Goal: Ask a question

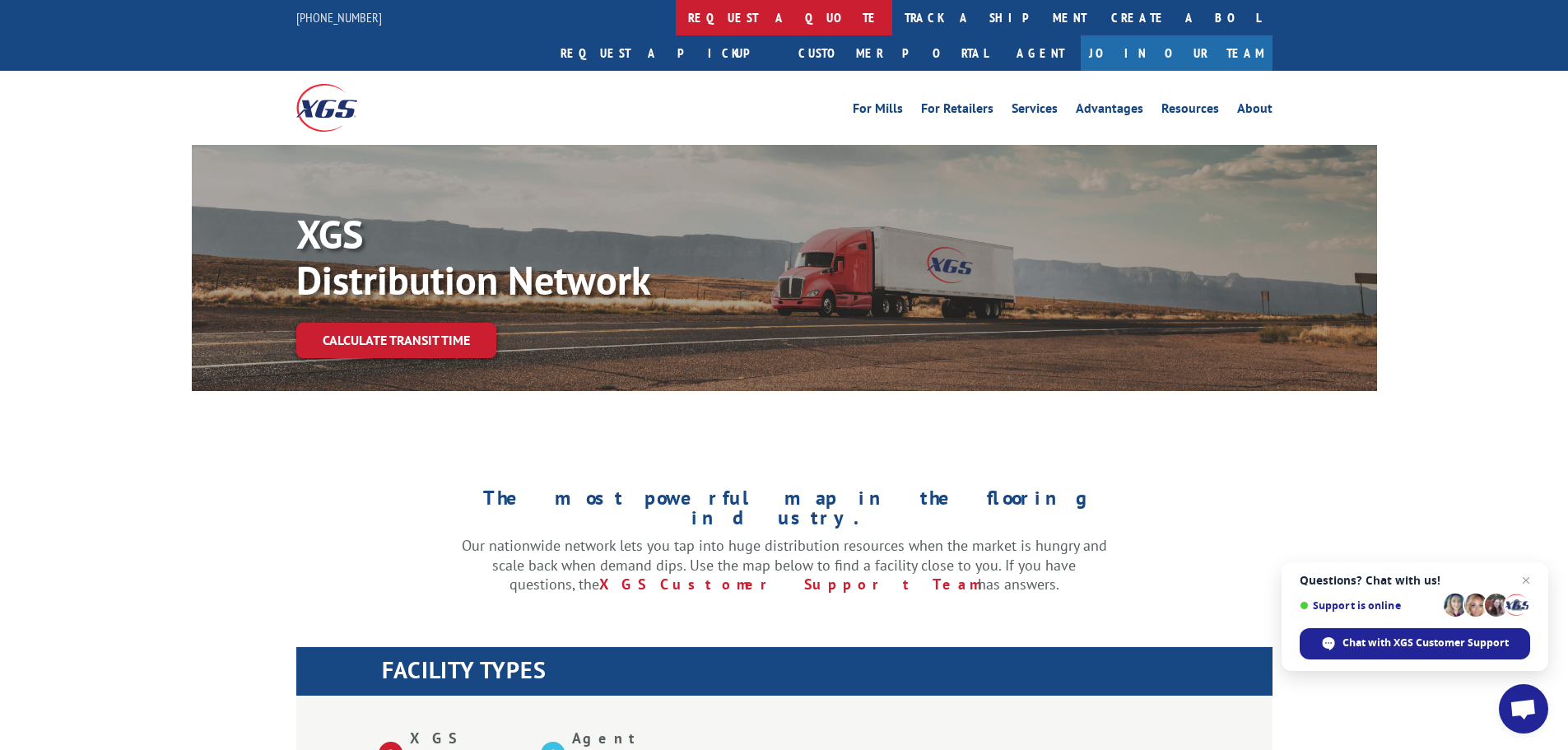
click at [676, 24] on link "request a quote" at bounding box center [784, 17] width 217 height 35
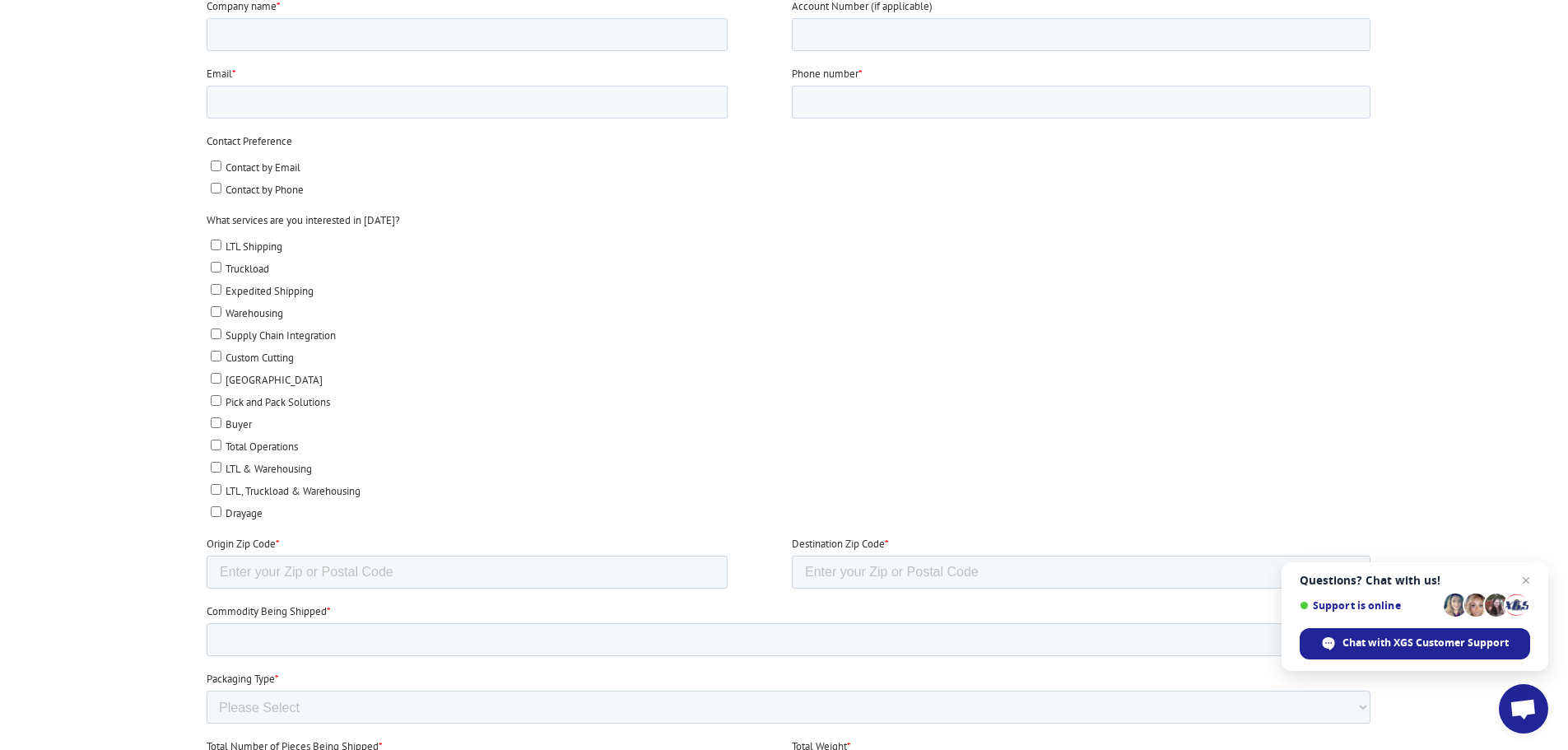
scroll to position [659, 0]
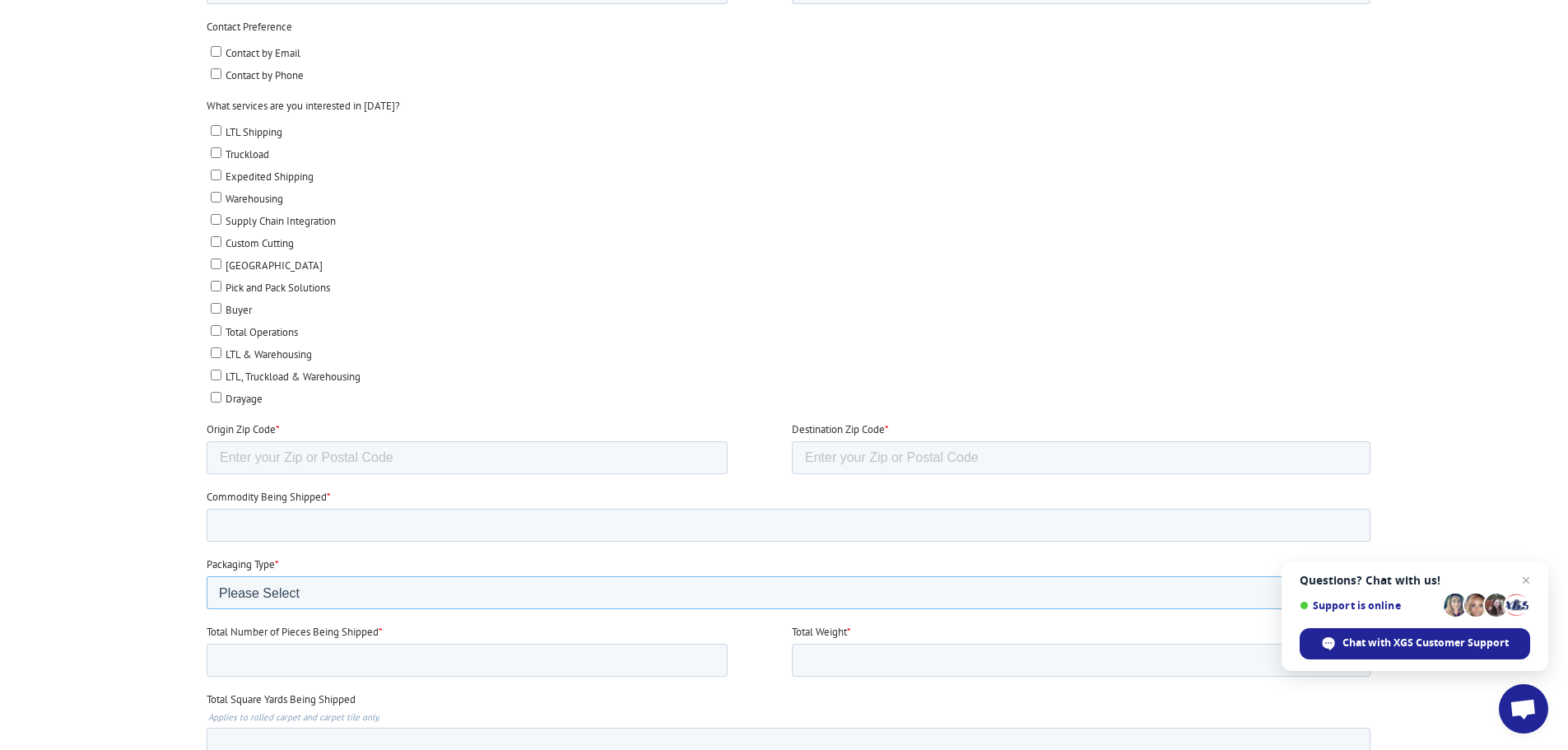
click at [494, 588] on select "Please Select Rolled Goods Palletized" at bounding box center [788, 593] width 1165 height 33
select select "Rolled Carpet"
click at [206, 609] on select "Please Select Rolled Goods Palletized" at bounding box center [788, 593] width 1165 height 33
click at [583, 669] on input "Total Number of Pieces Being Shipped *" at bounding box center [467, 660] width 521 height 33
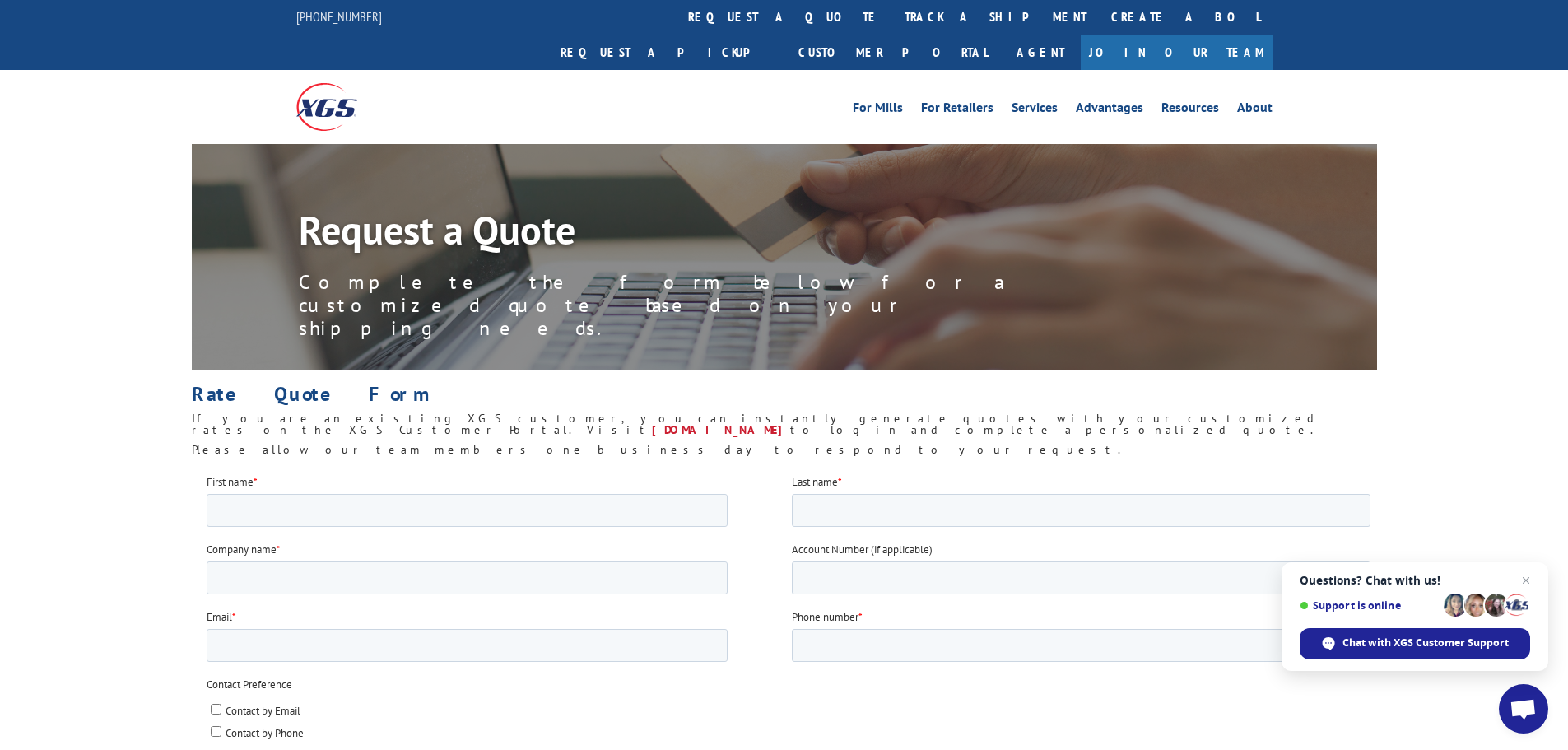
scroll to position [0, 0]
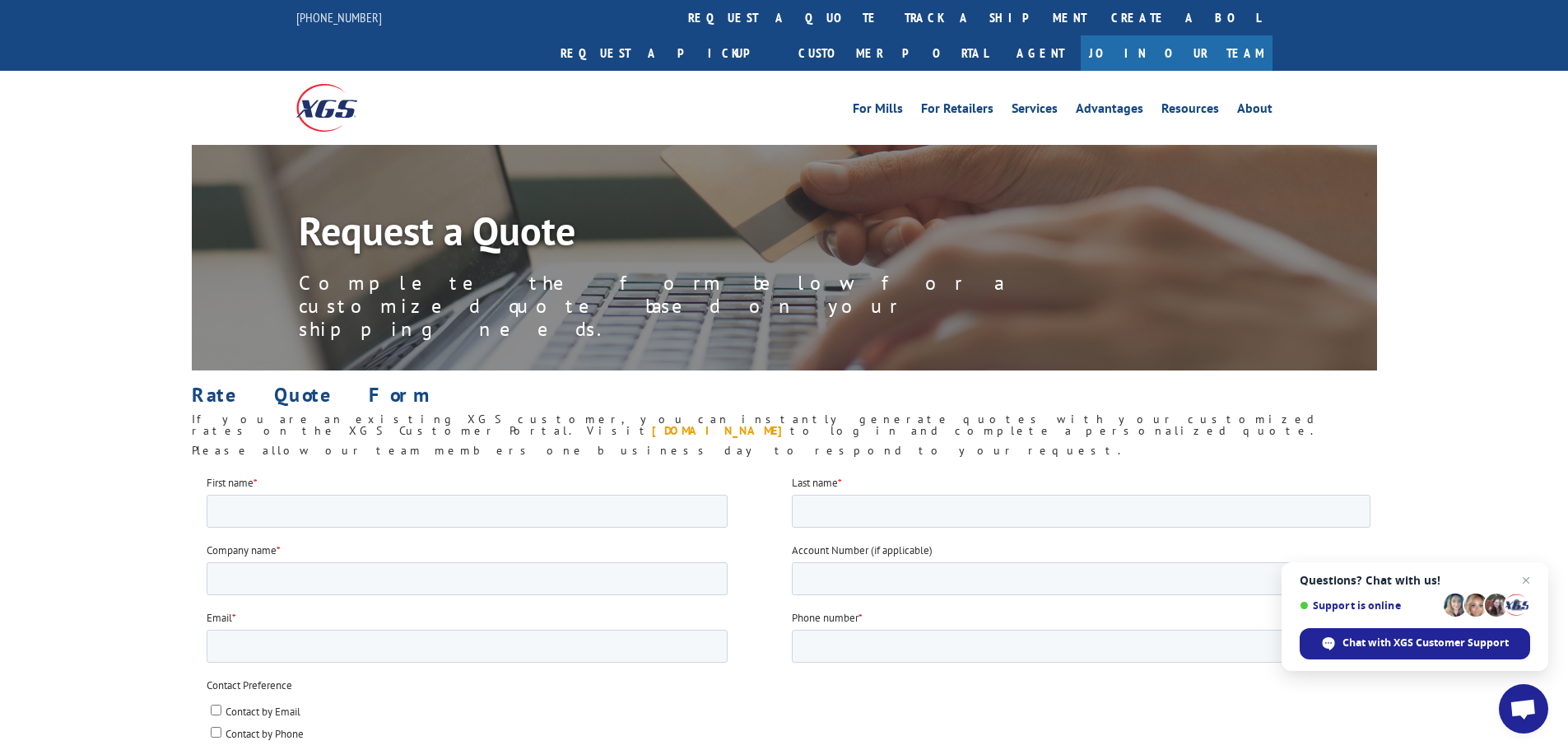
click at [790, 423] on link "[DOMAIN_NAME]" at bounding box center [721, 429] width 138 height 15
click at [1523, 714] on span "Open chat" at bounding box center [1523, 710] width 27 height 23
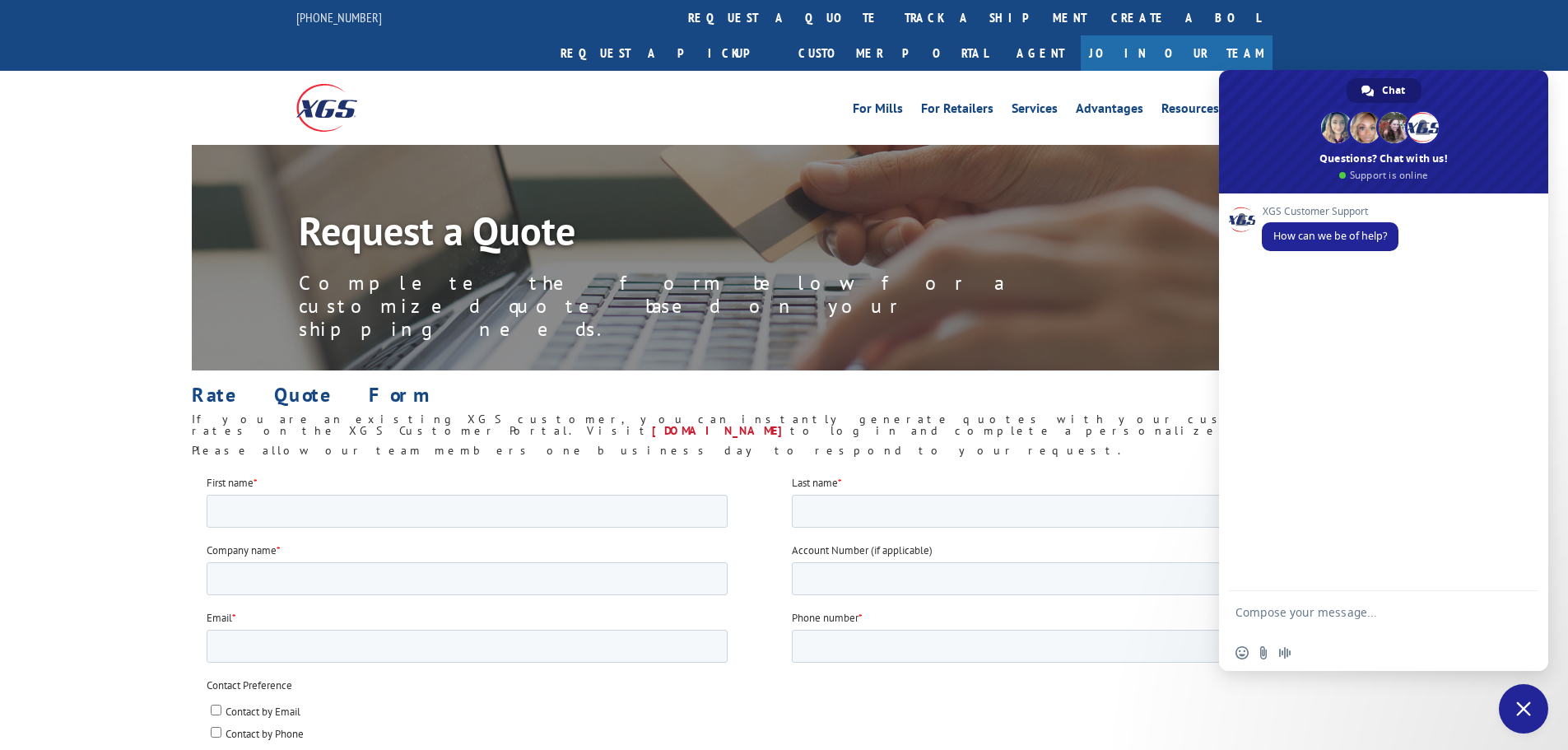
click at [1331, 612] on textarea "Compose your message..." at bounding box center [1366, 619] width 261 height 29
type textarea "I"
type textarea "Do you know if the quoting portal is currently down? We are having issues authe…"
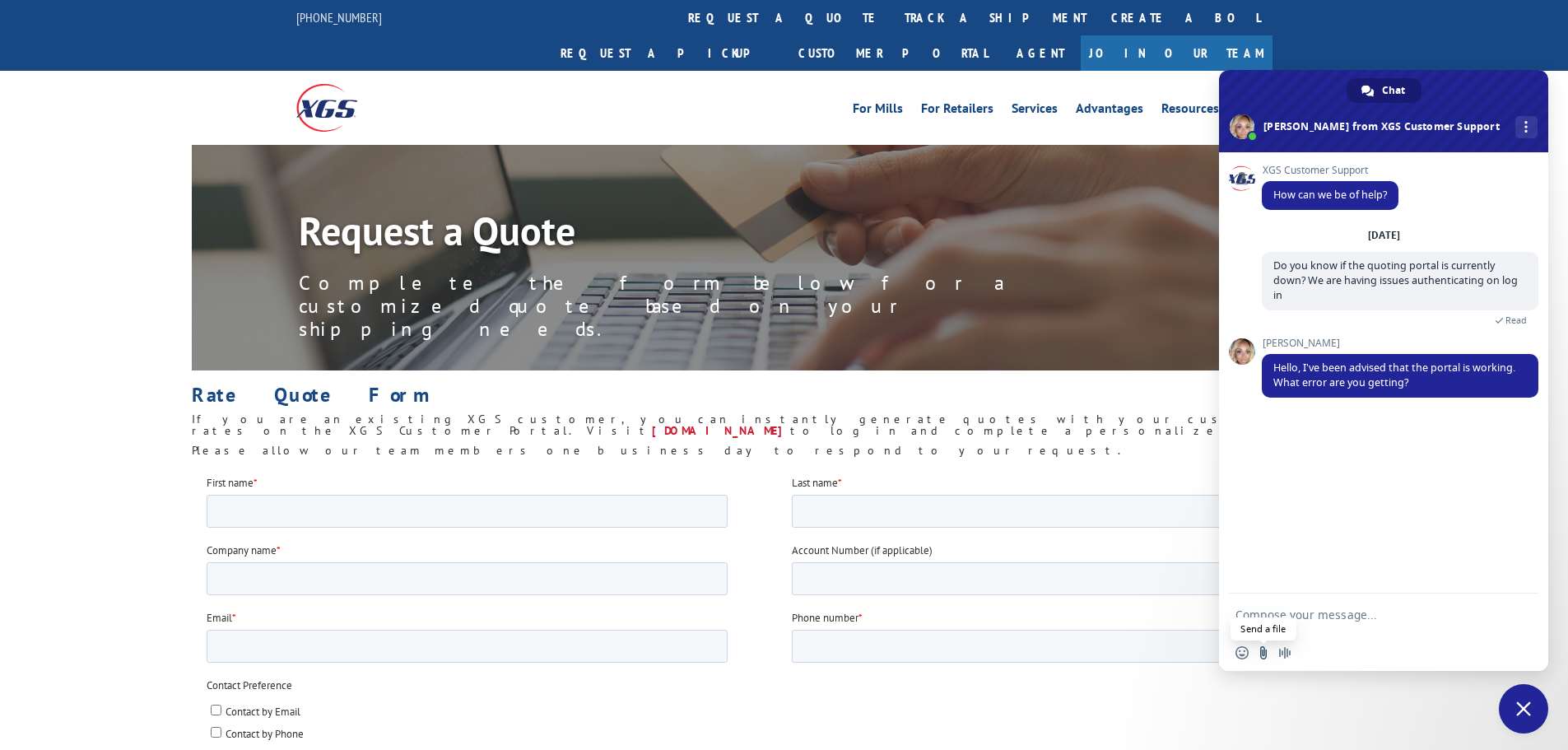
click at [1262, 653] on input "Send a file" at bounding box center [1264, 653] width 14 height 14
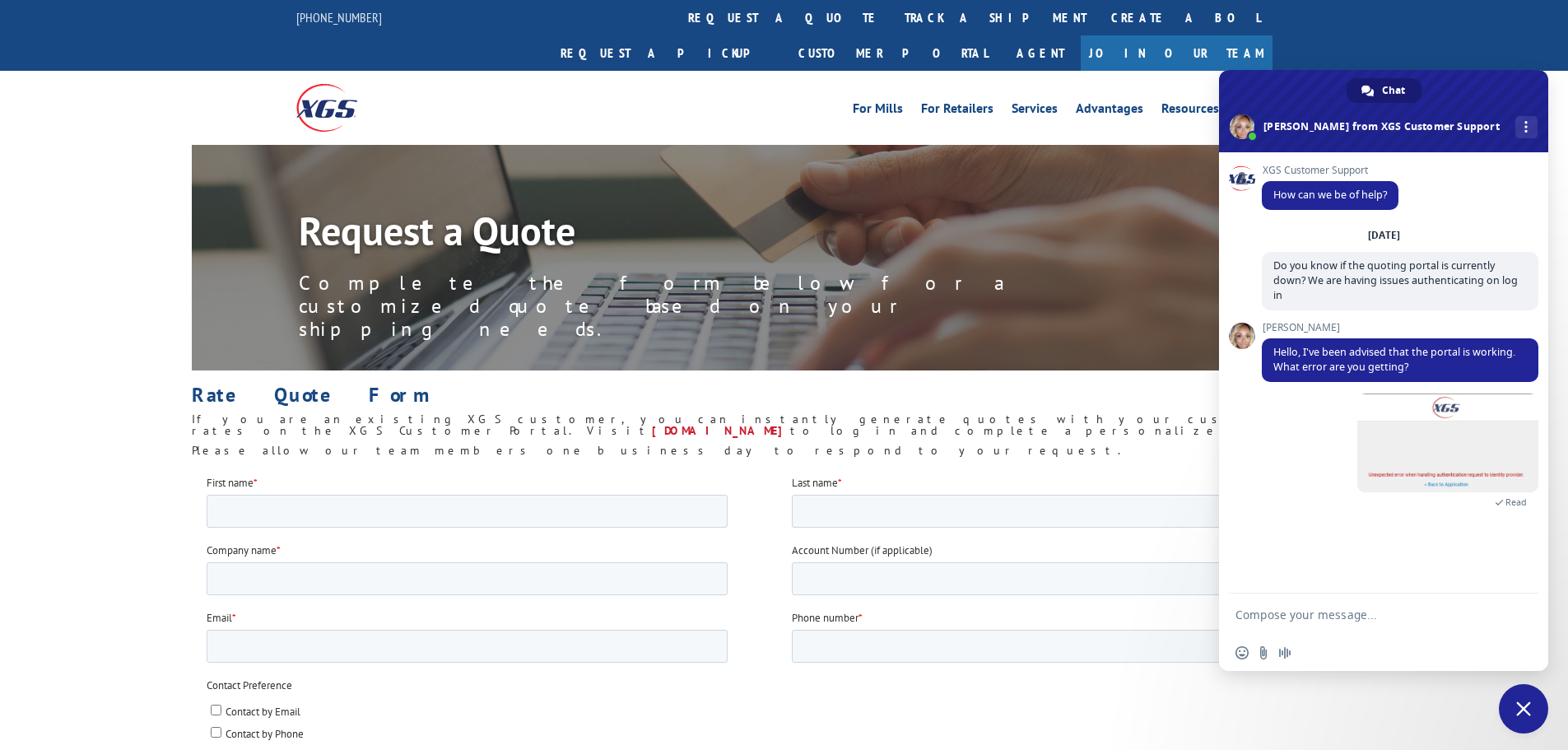
click at [1364, 610] on textarea "Compose your message..." at bounding box center [1366, 614] width 261 height 15
type textarea "My other associate in office currently is getting the same error message"
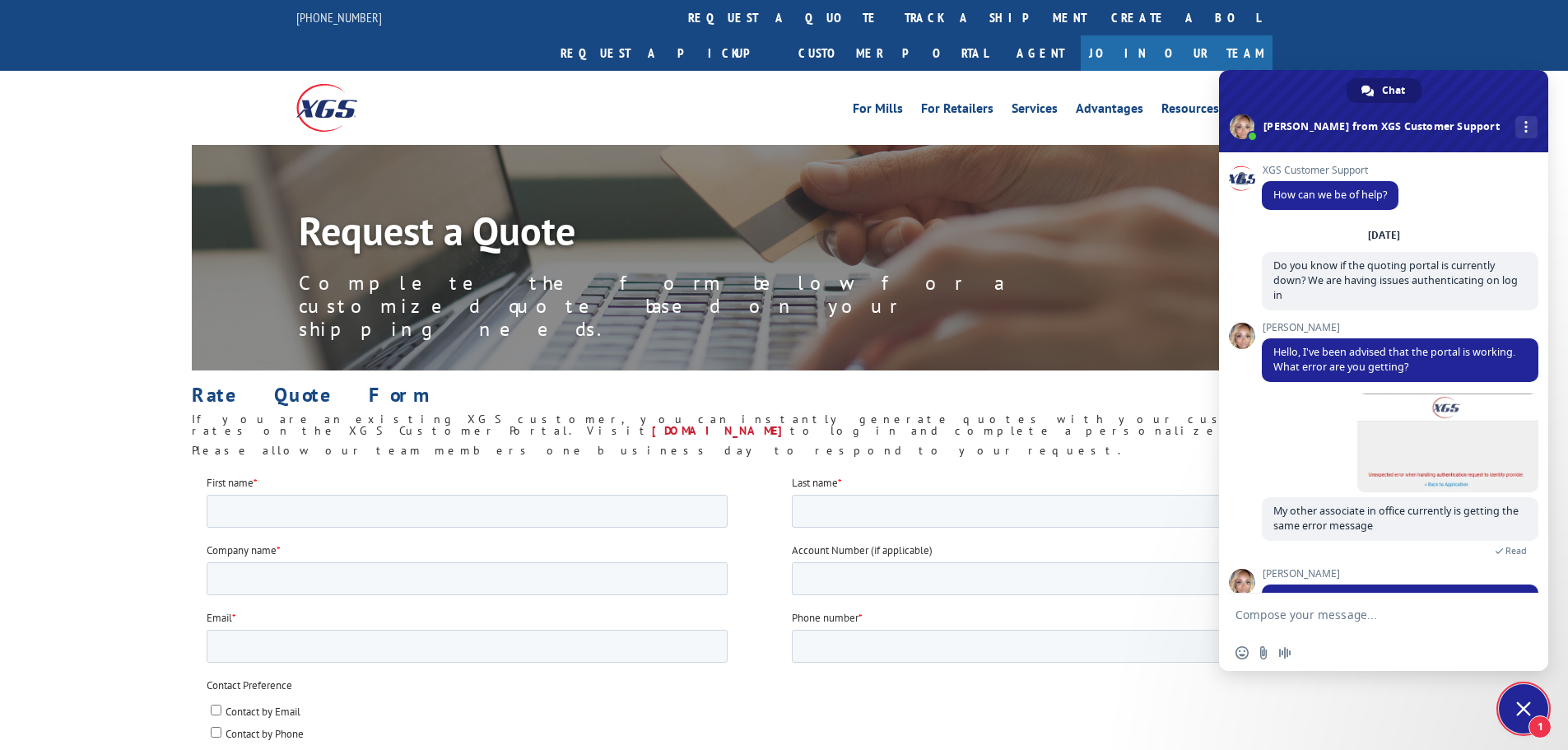
scroll to position [53, 0]
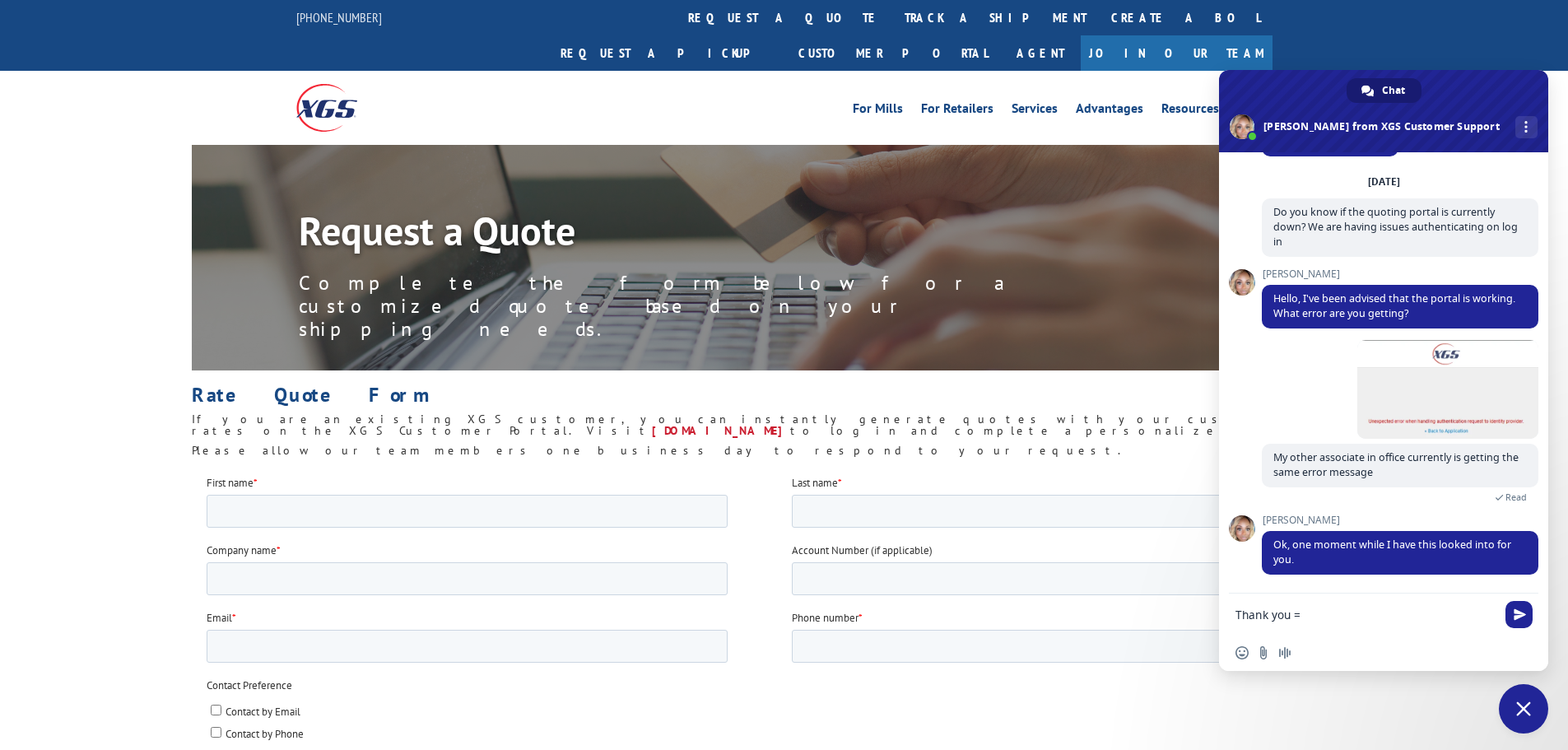
type textarea "Thank you =)"
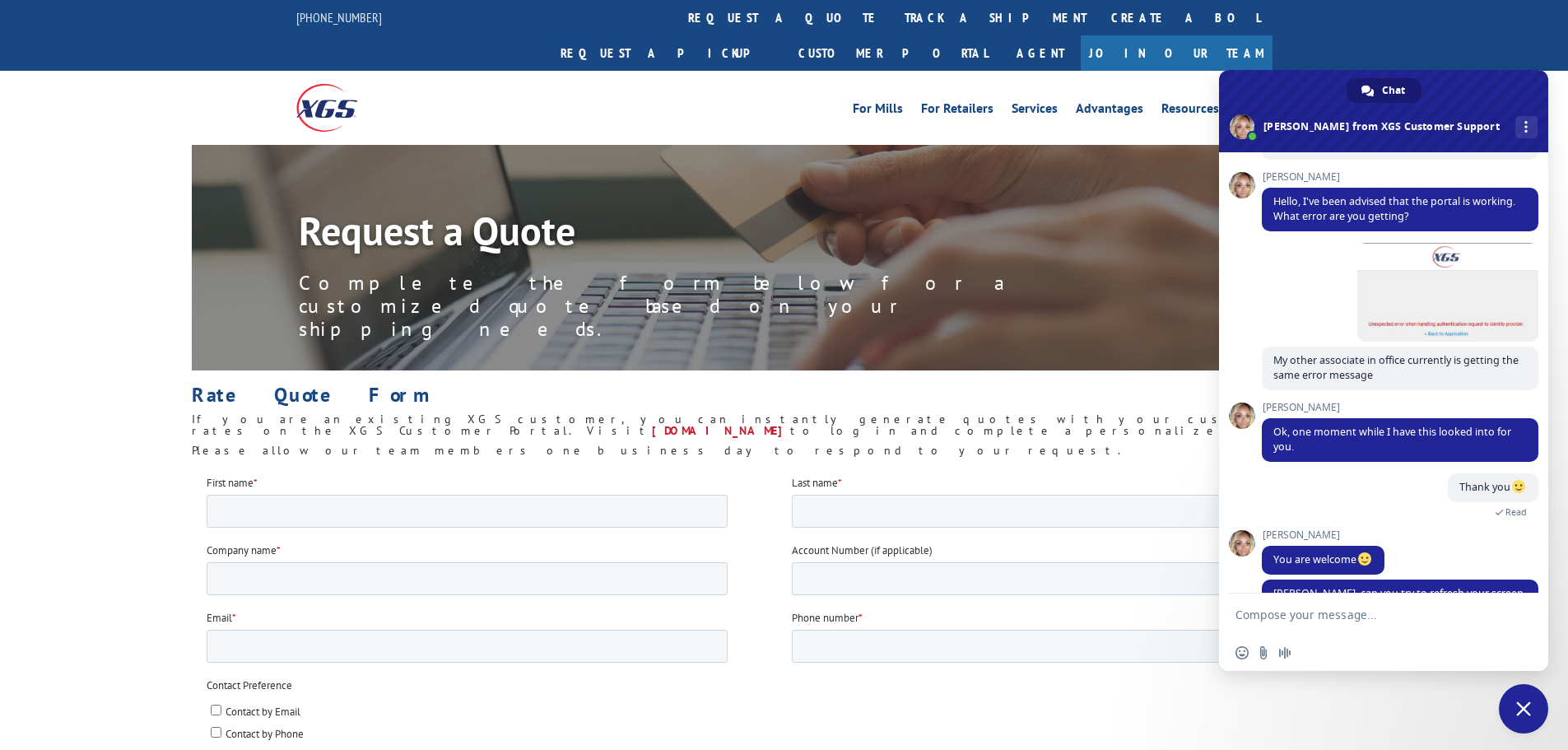
scroll to position [199, 0]
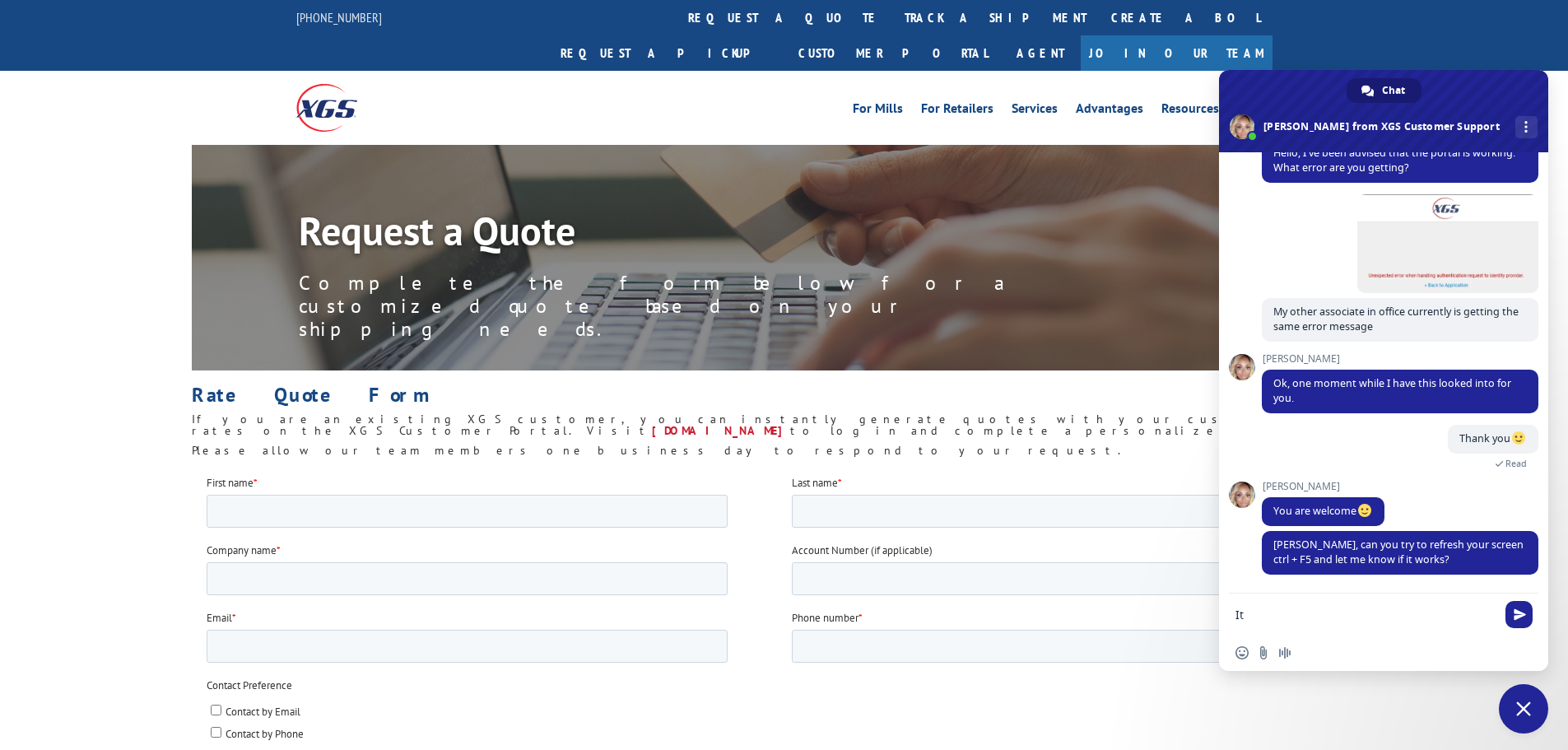
type textarea "I"
type textarea "It did not work. Let me try unpinning, closing and opening a new window"
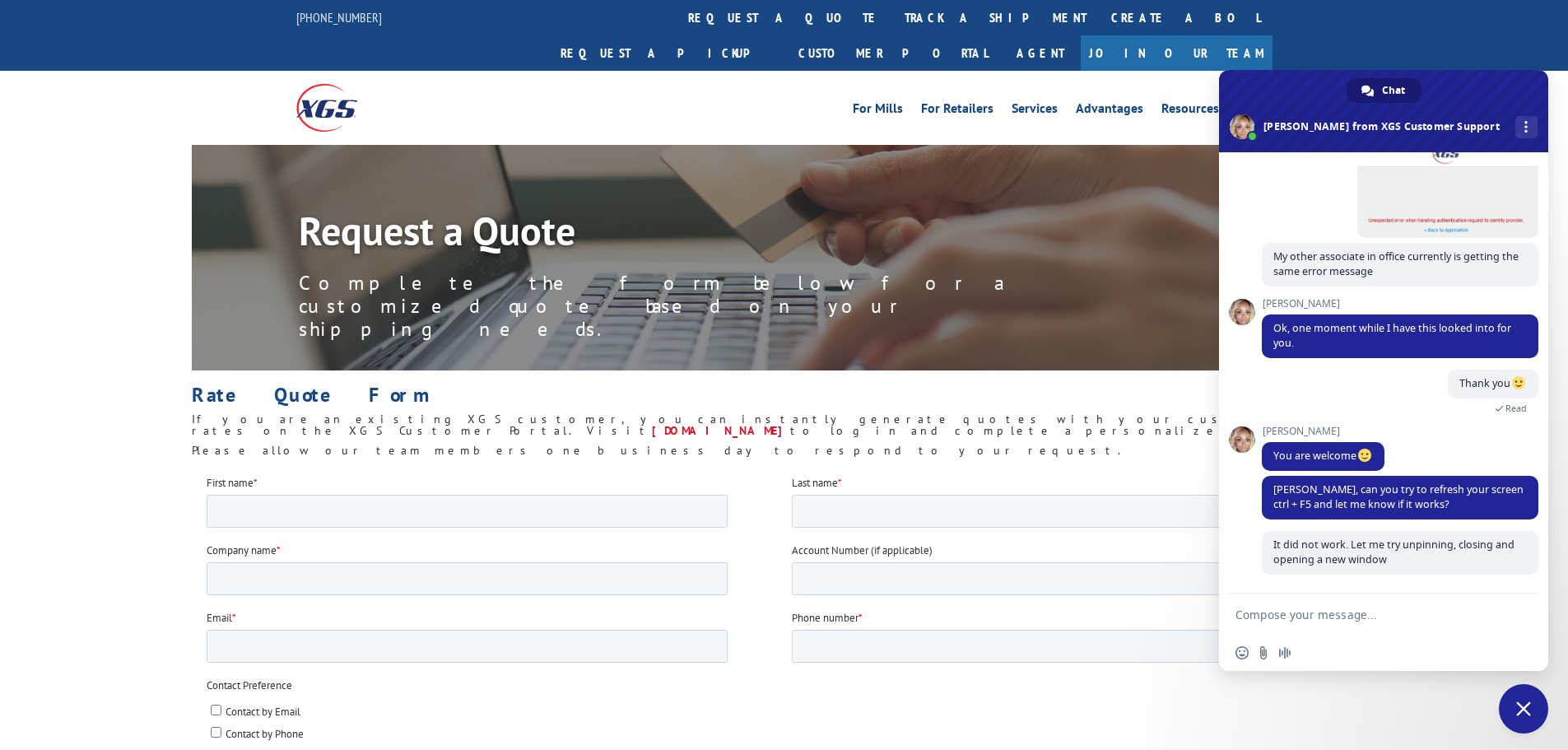
scroll to position [255, 0]
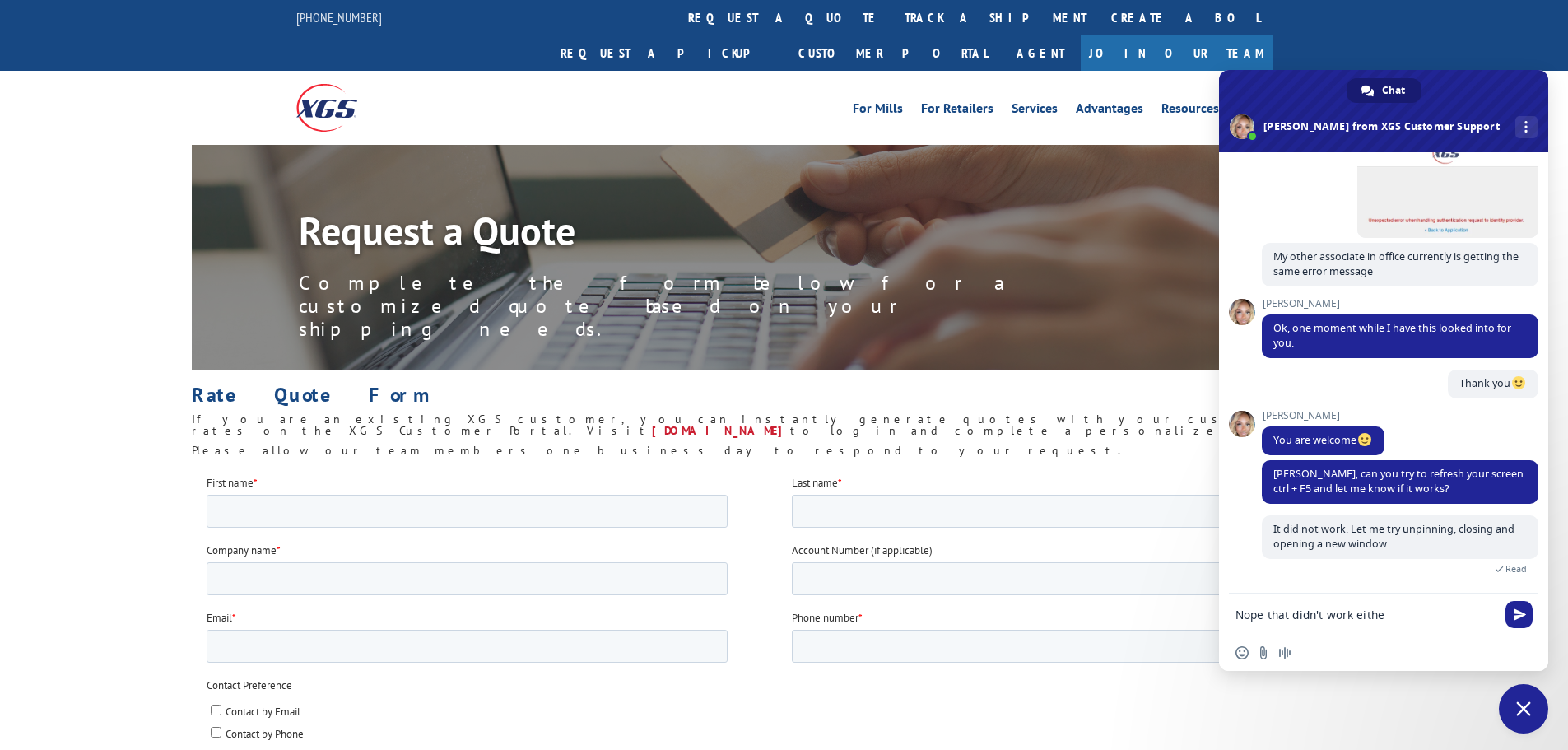
type textarea "Nope that didn't work either"
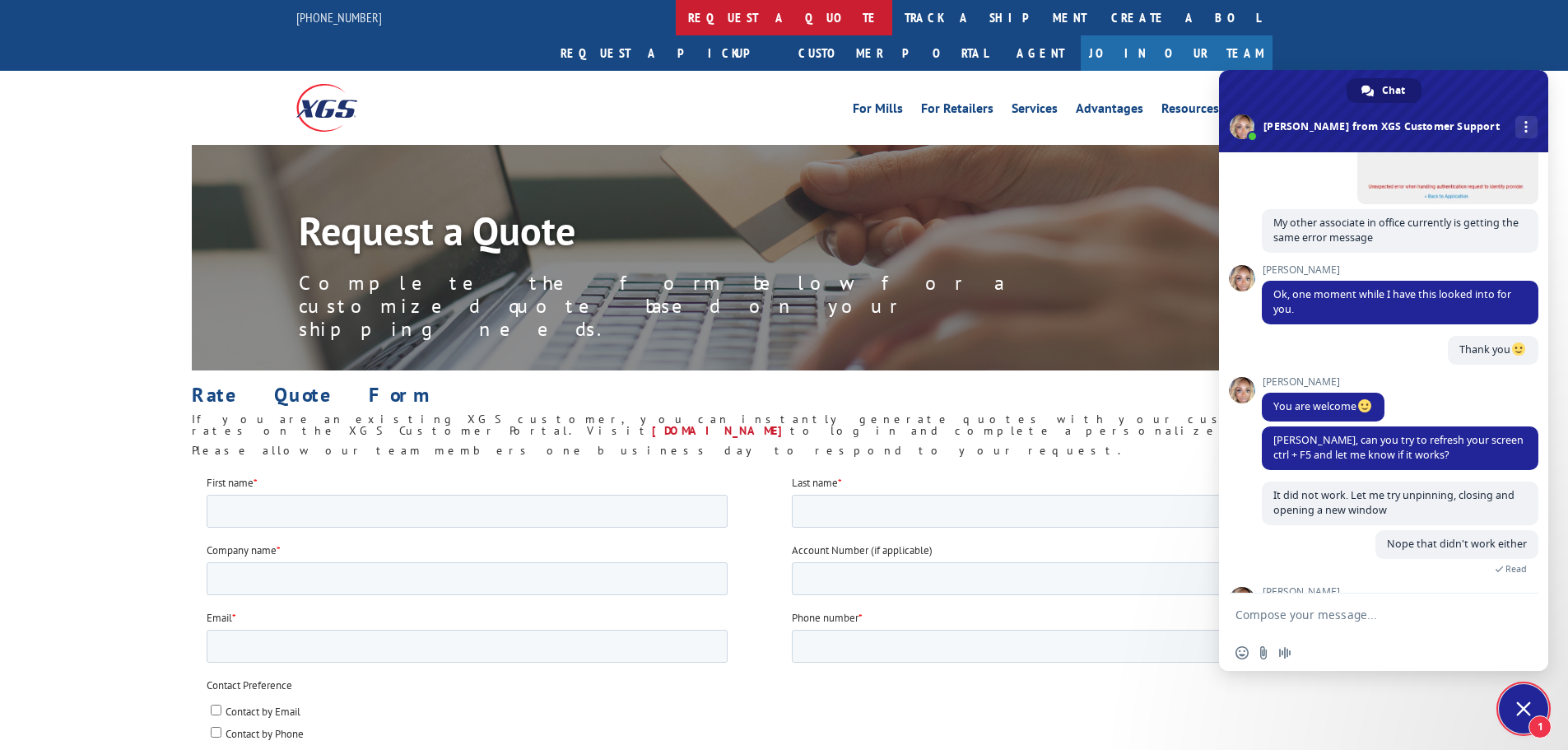
scroll to position [345, 0]
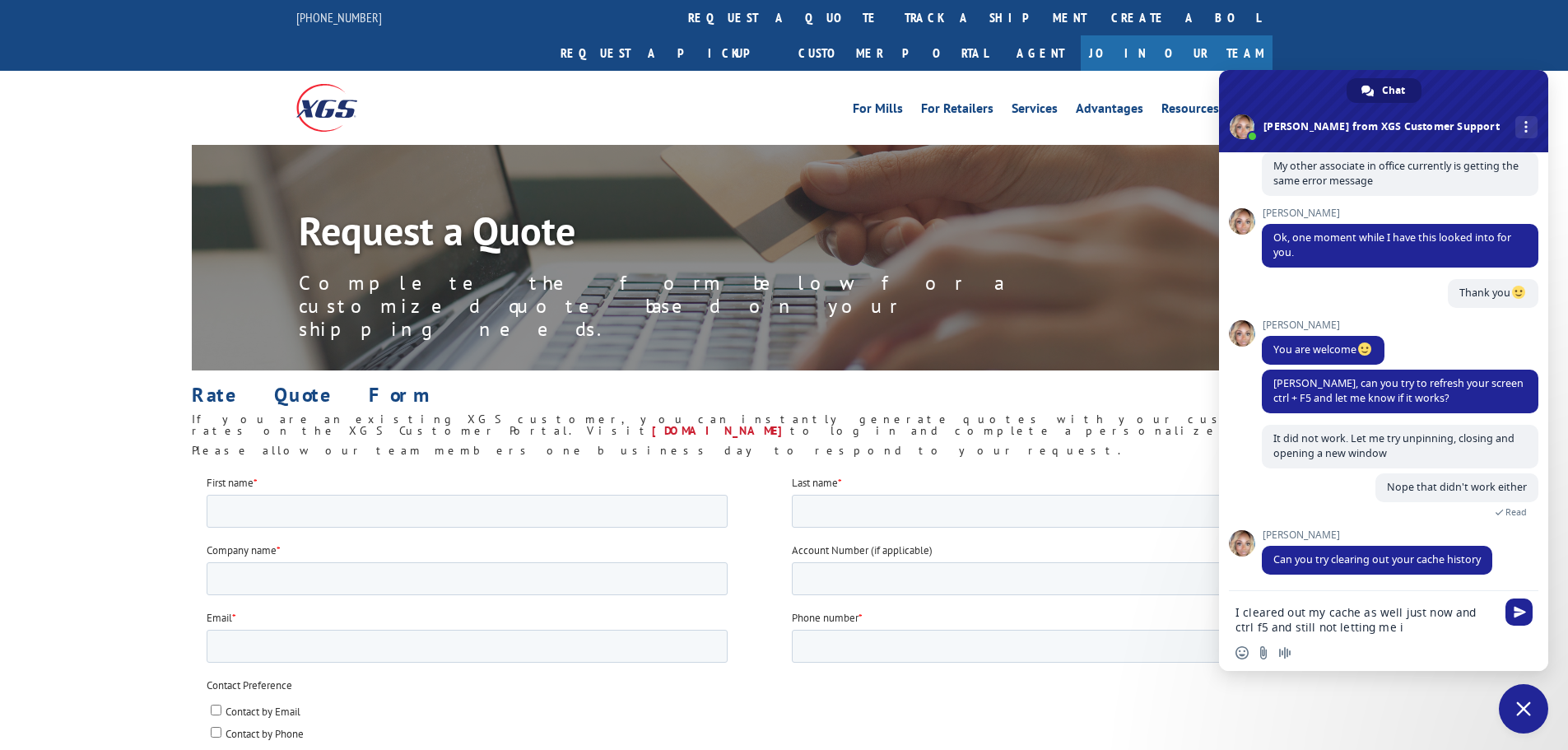
type textarea "I cleared out my cache as well just now and ctrl f5 and still not letting me in"
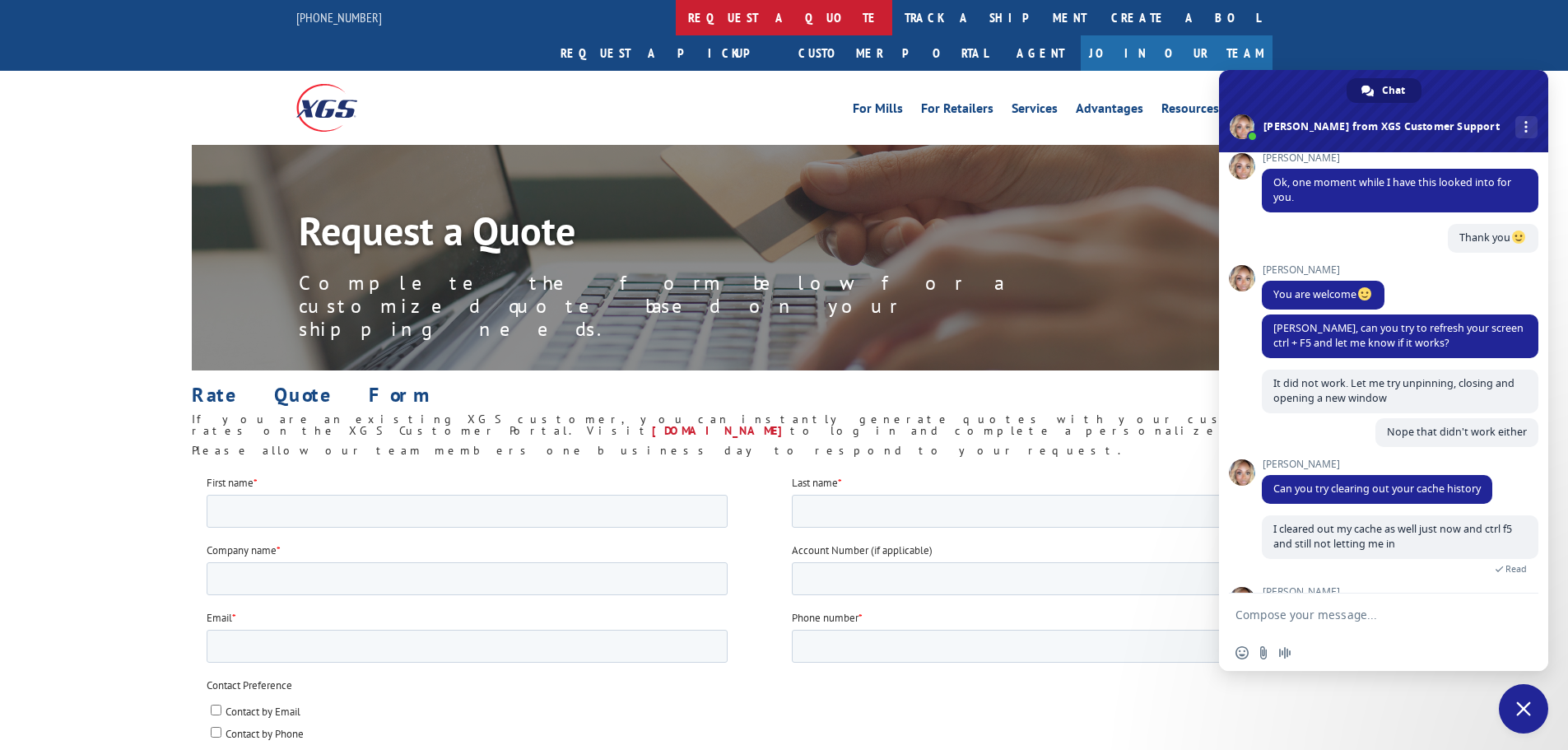
scroll to position [487, 0]
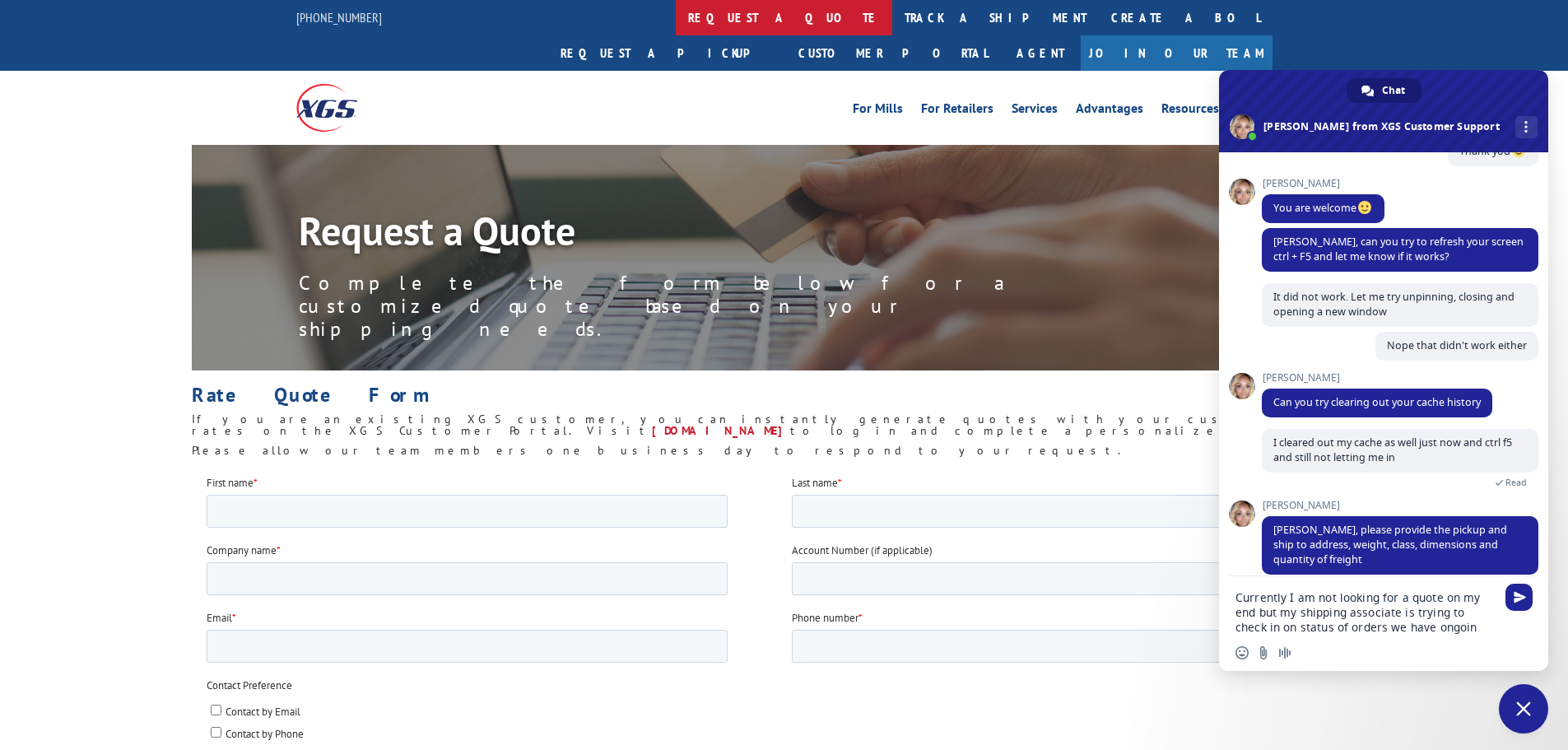
type textarea "Currently I am not looking for a quote on my end but my shipping associate is t…"
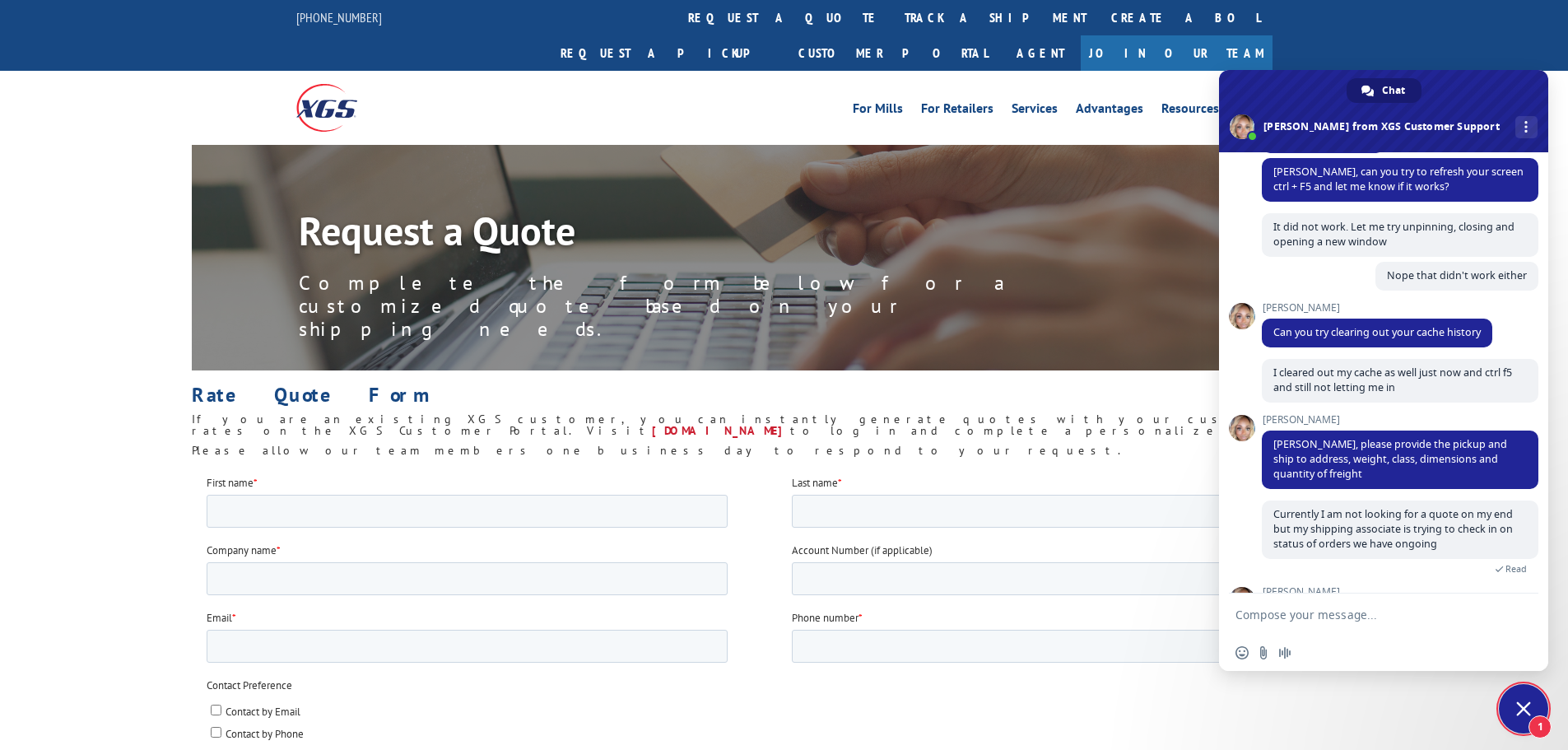
scroll to position [613, 0]
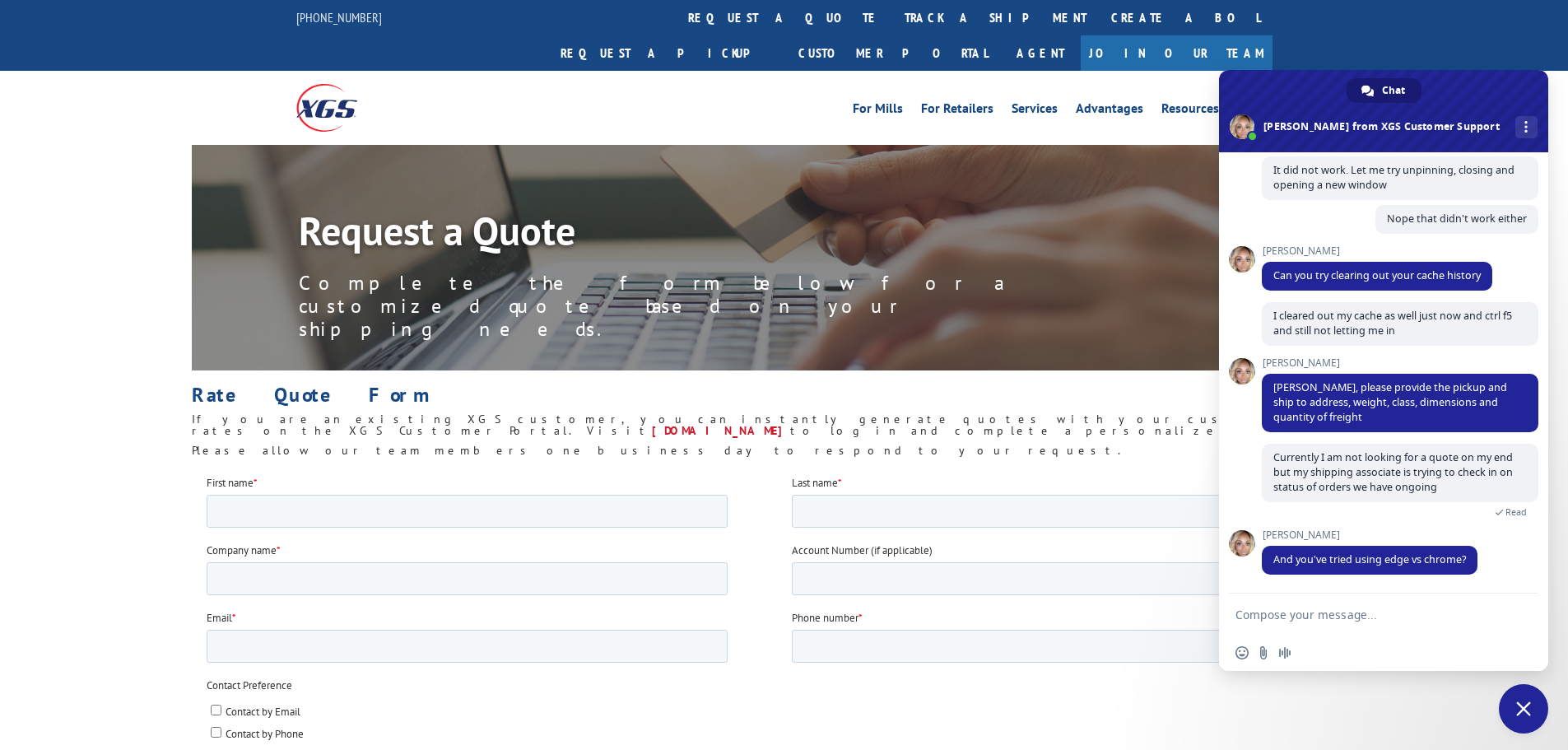
click at [1343, 607] on textarea "Compose your message..." at bounding box center [1366, 614] width 261 height 15
type textarea "Just tried on Edge and getting the same error there"
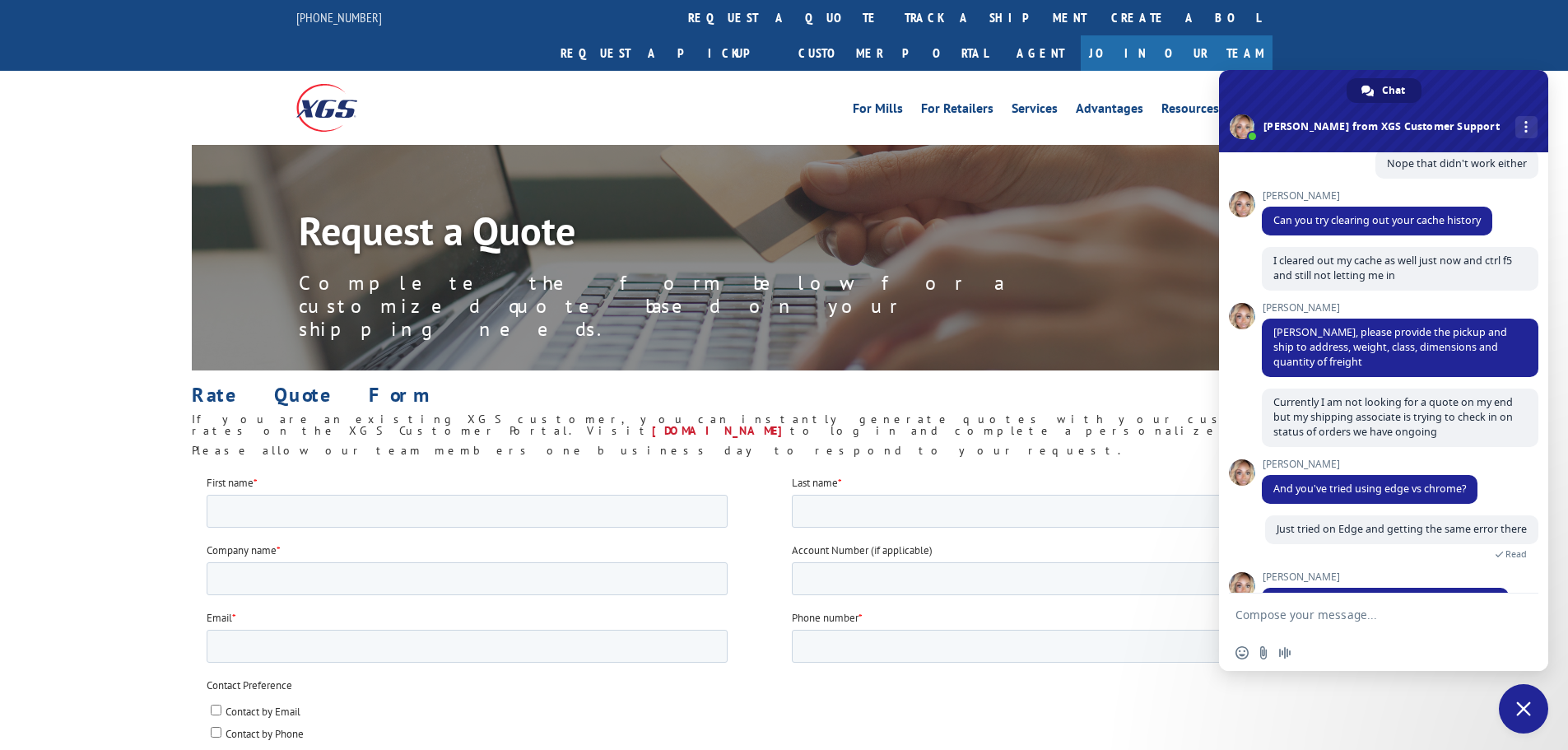
scroll to position [725, 0]
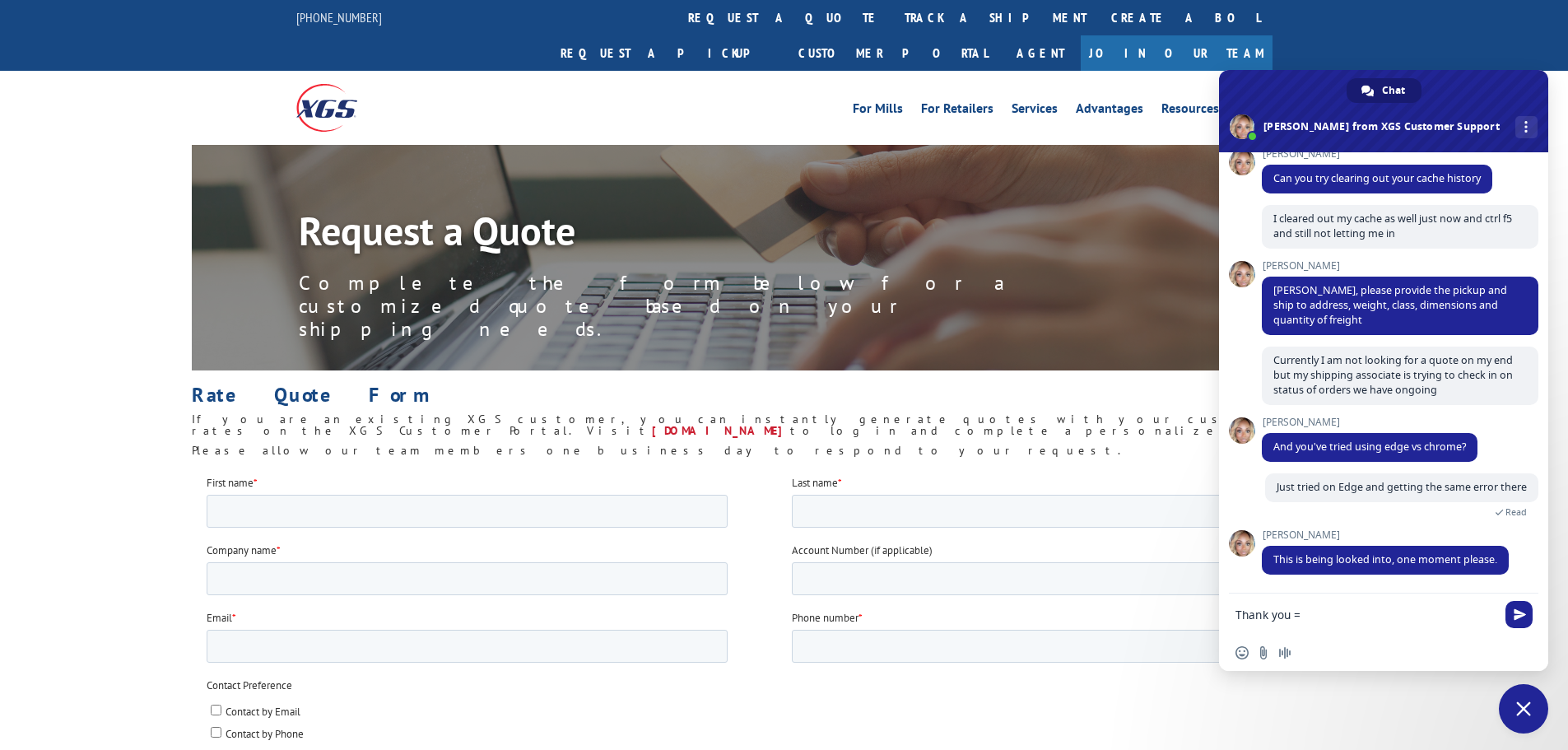
type textarea "Thank you =)"
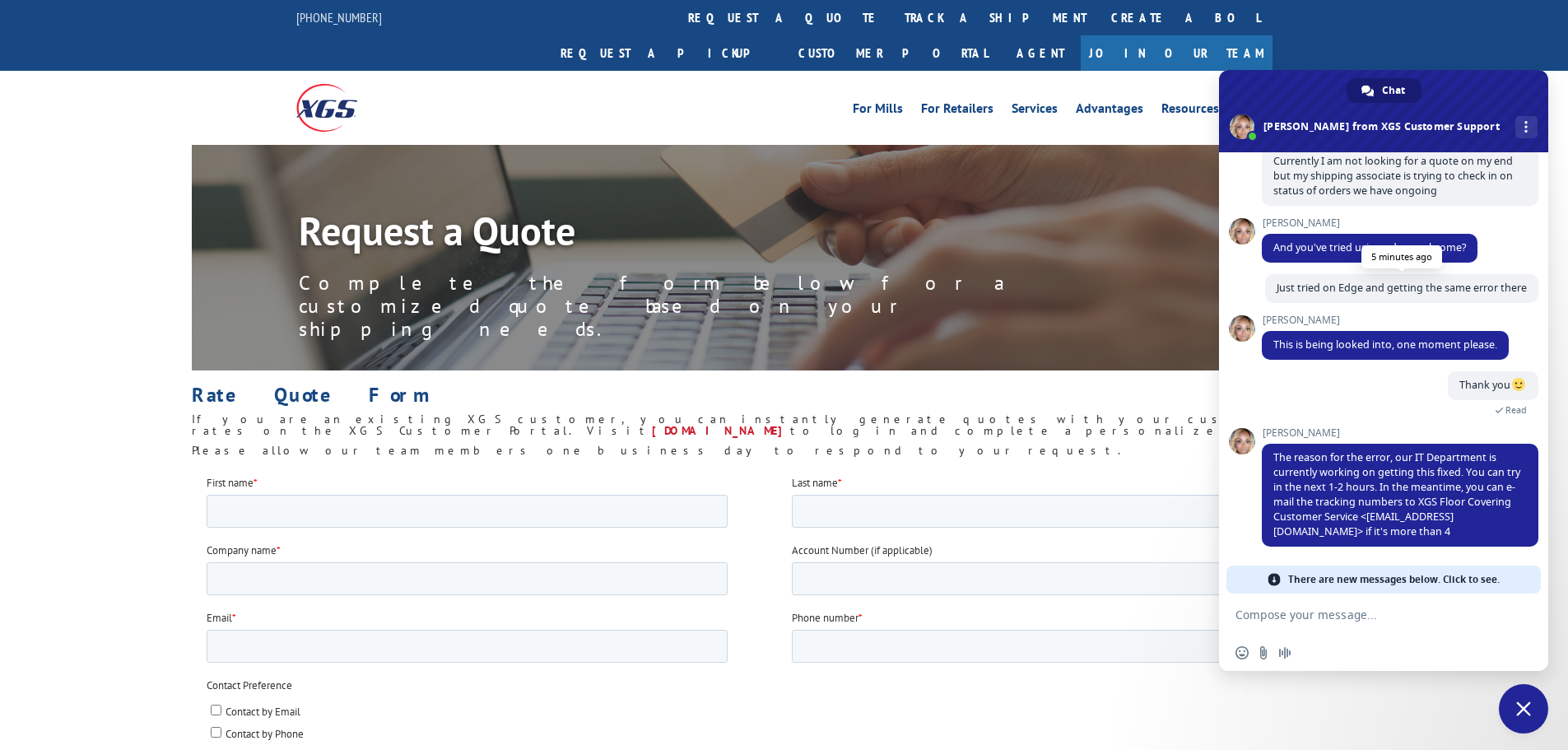
scroll to position [911, 0]
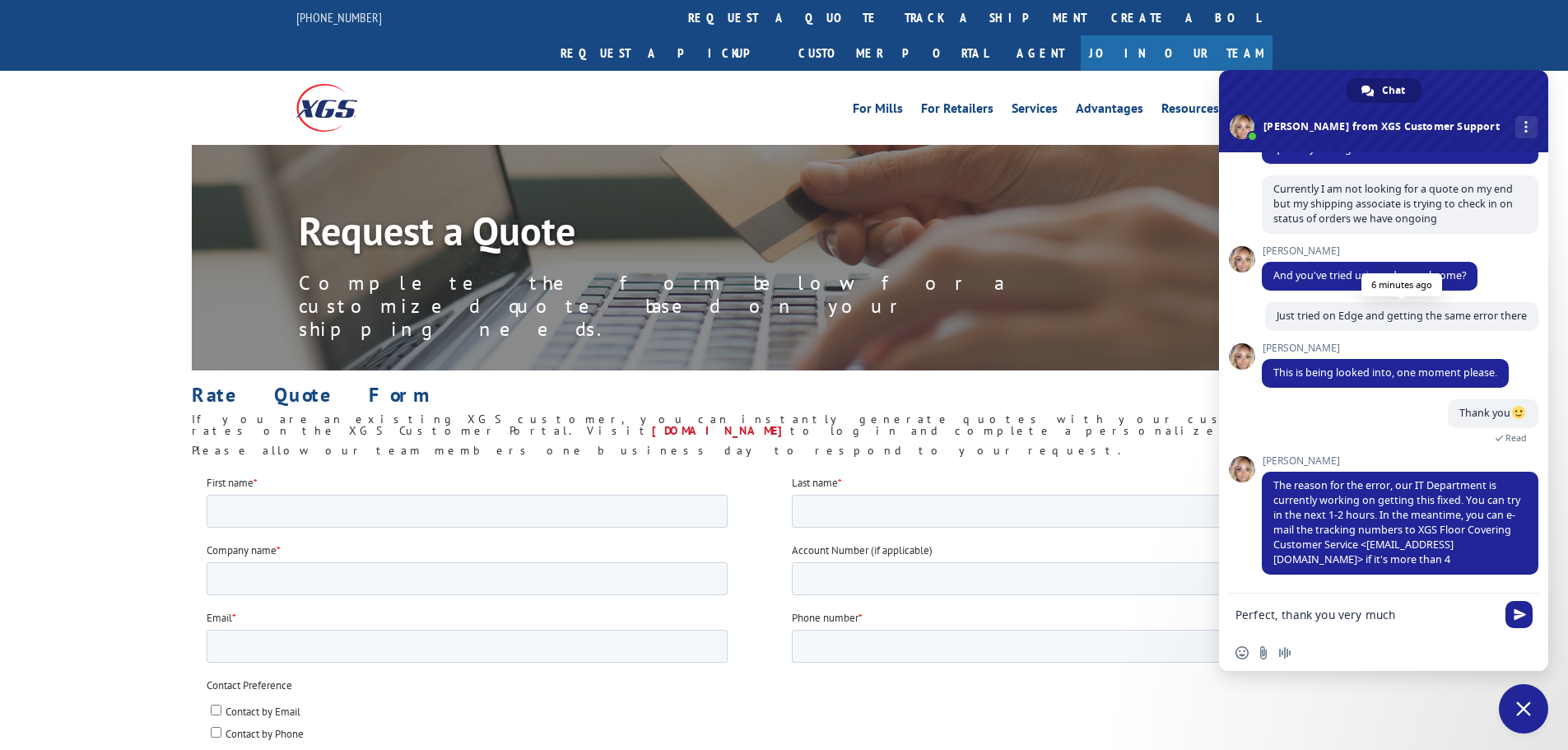
type textarea "Perfect, thank you very much."
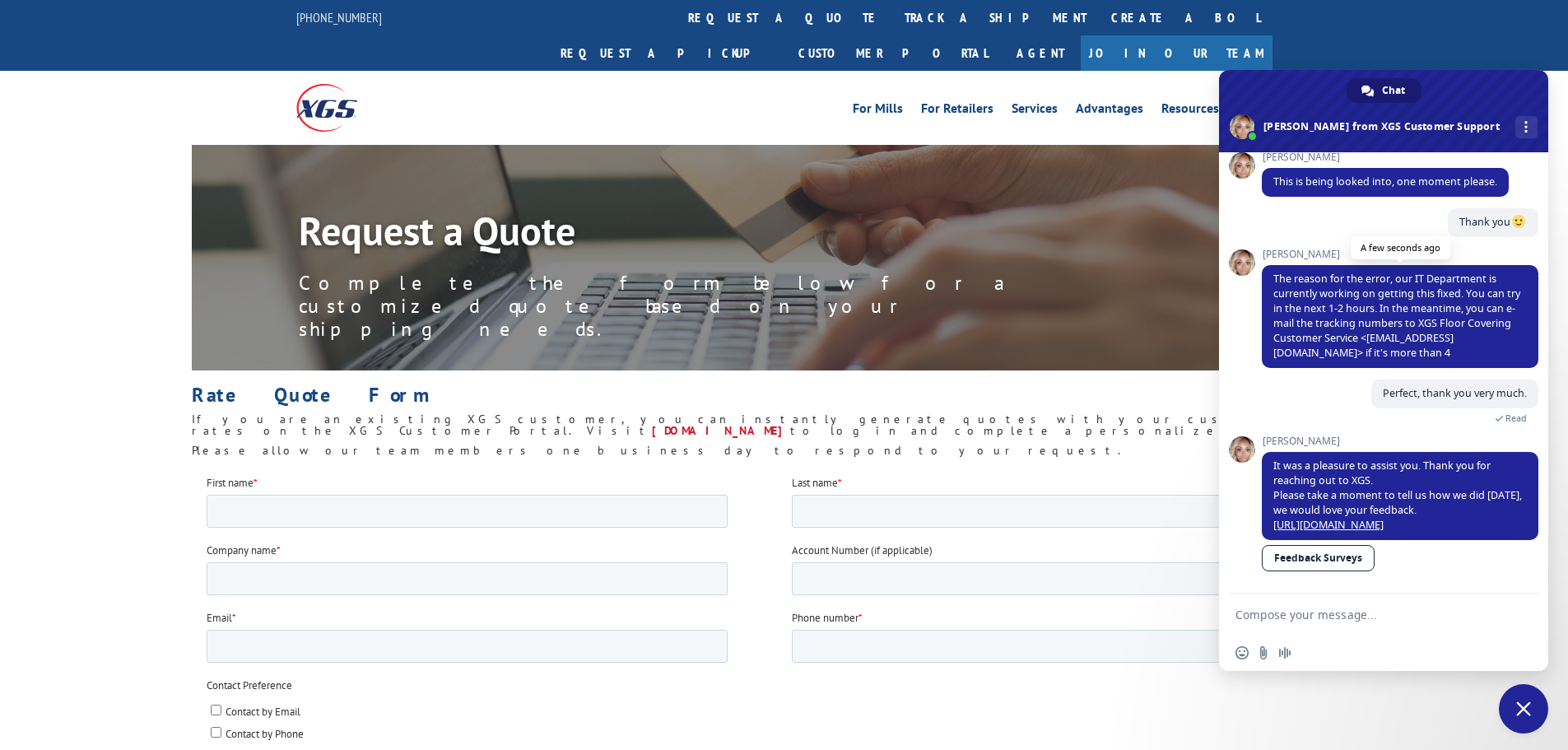
scroll to position [1116, 0]
click at [1312, 546] on link "Feedback Surveys" at bounding box center [1318, 558] width 113 height 26
